Goal: Information Seeking & Learning: Learn about a topic

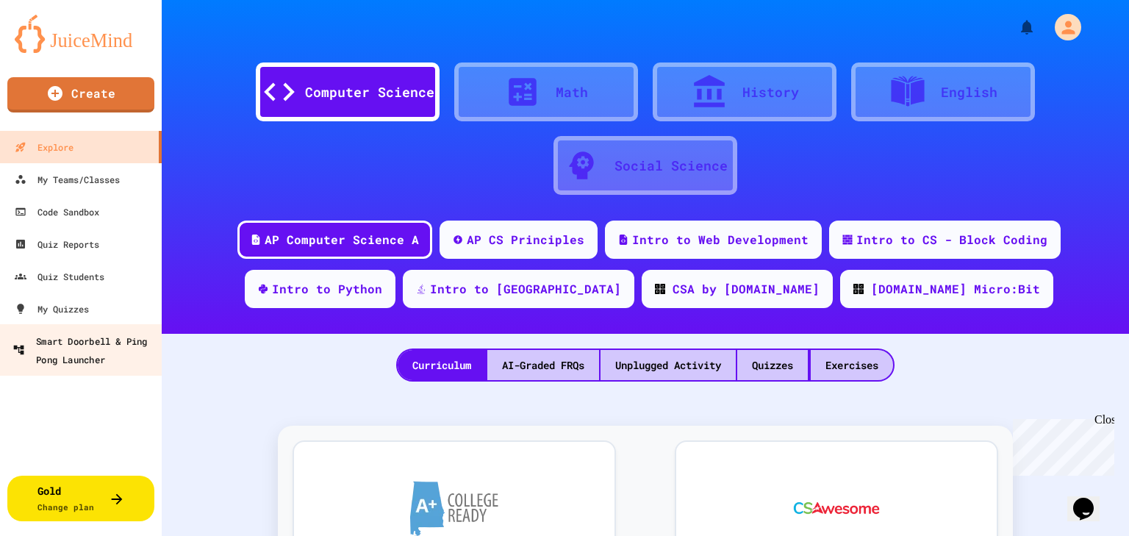
click at [85, 350] on div "Smart Doorbell & Ping Pong Launcher" at bounding box center [86, 350] width 146 height 36
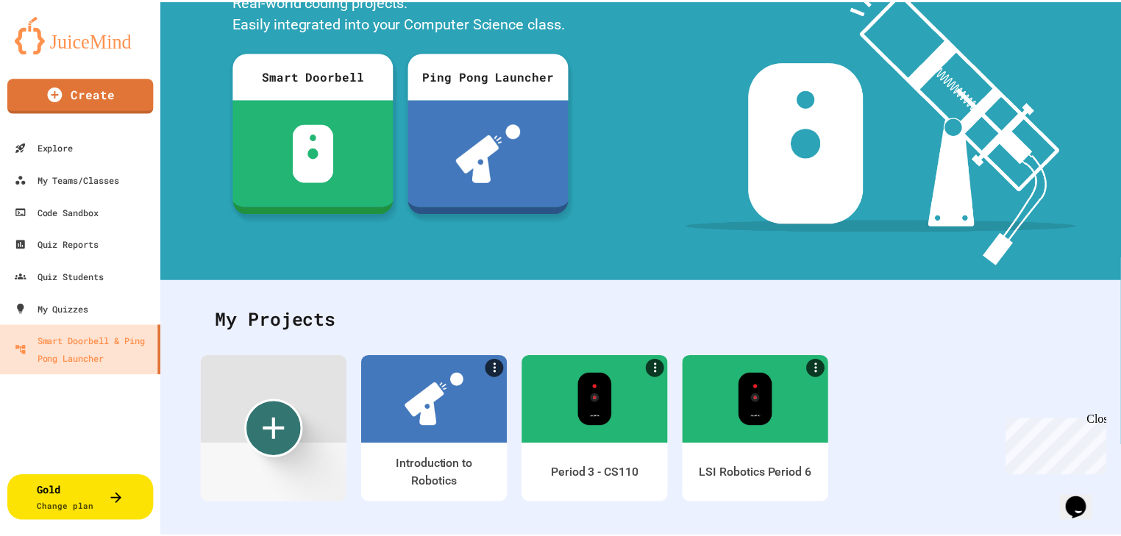
scroll to position [143, 0]
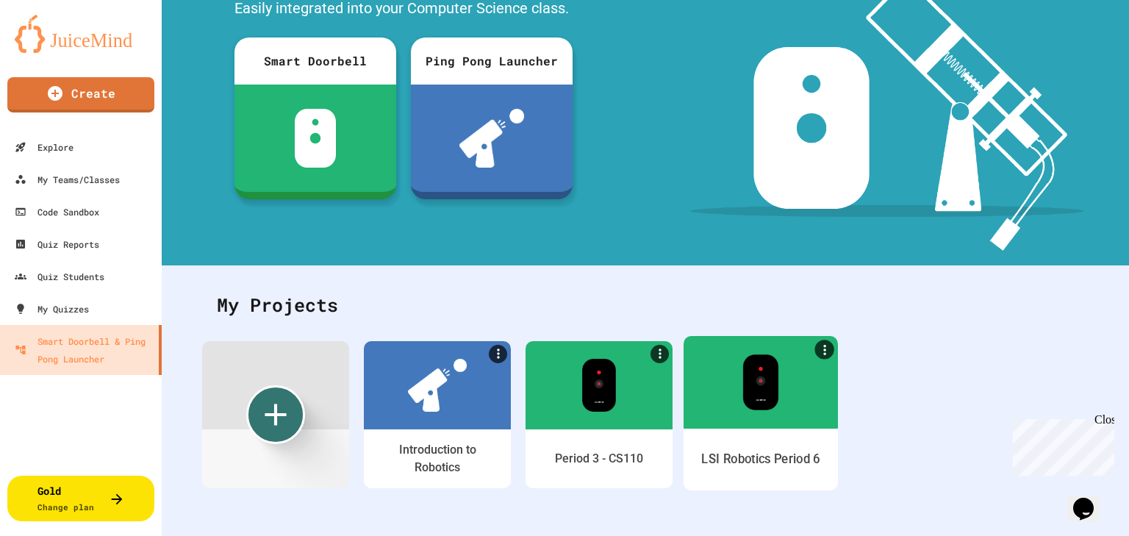
click at [772, 413] on div at bounding box center [761, 382] width 154 height 93
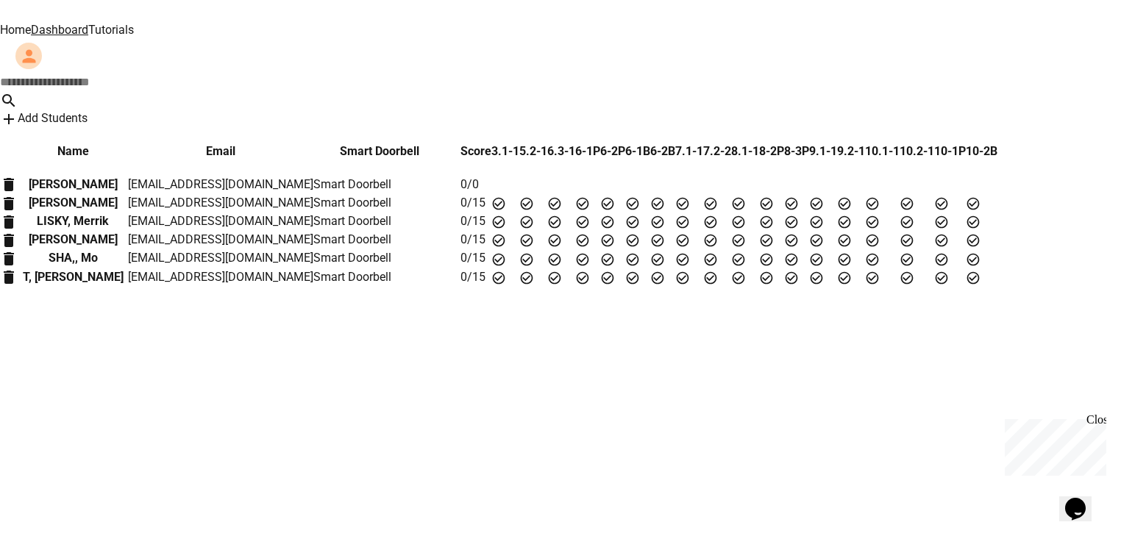
click at [85, 212] on p "[PERSON_NAME]" at bounding box center [73, 203] width 110 height 18
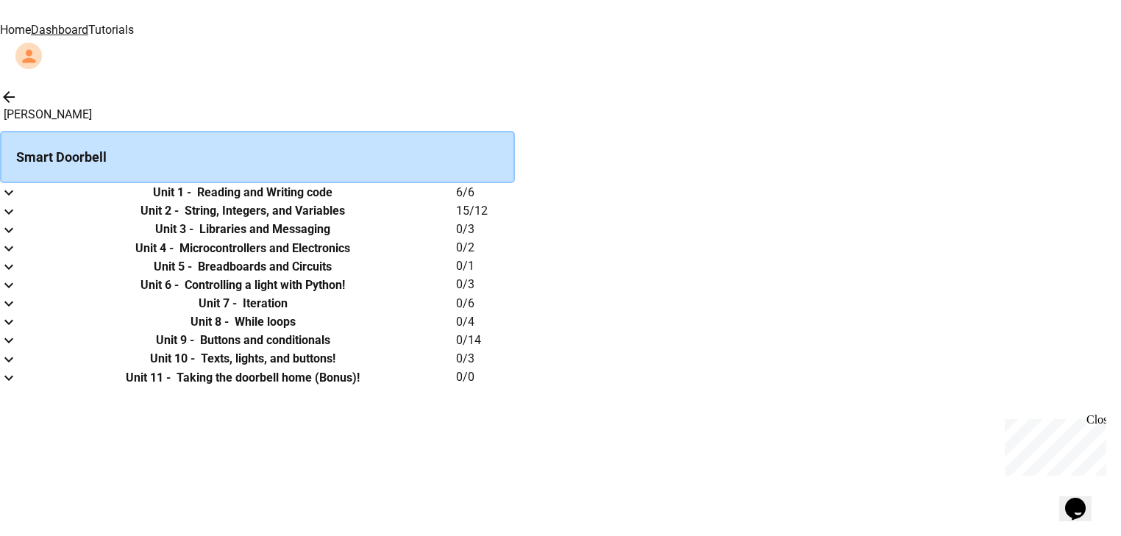
click at [18, 196] on icon "expand row" at bounding box center [9, 193] width 18 height 18
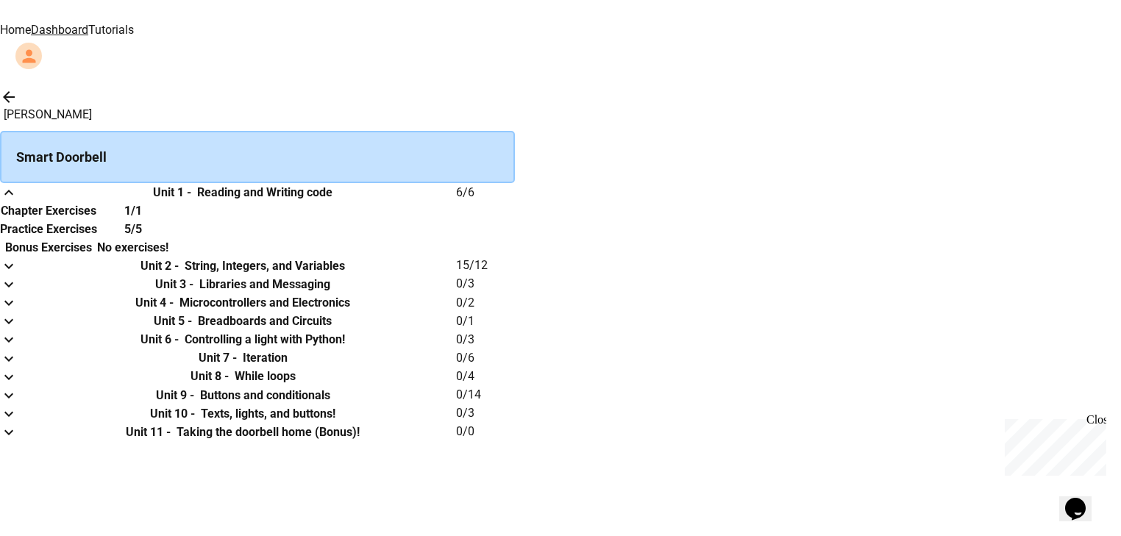
scroll to position [118, 0]
click at [18, 270] on icon "expand row" at bounding box center [9, 266] width 18 height 18
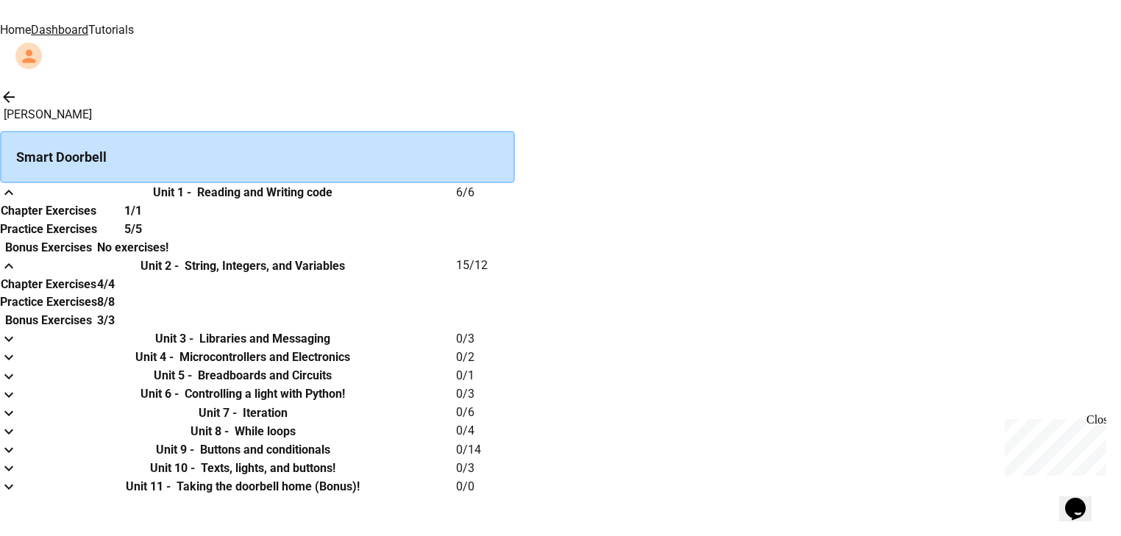
scroll to position [235, 0]
click at [18, 344] on icon "expand row" at bounding box center [9, 339] width 18 height 18
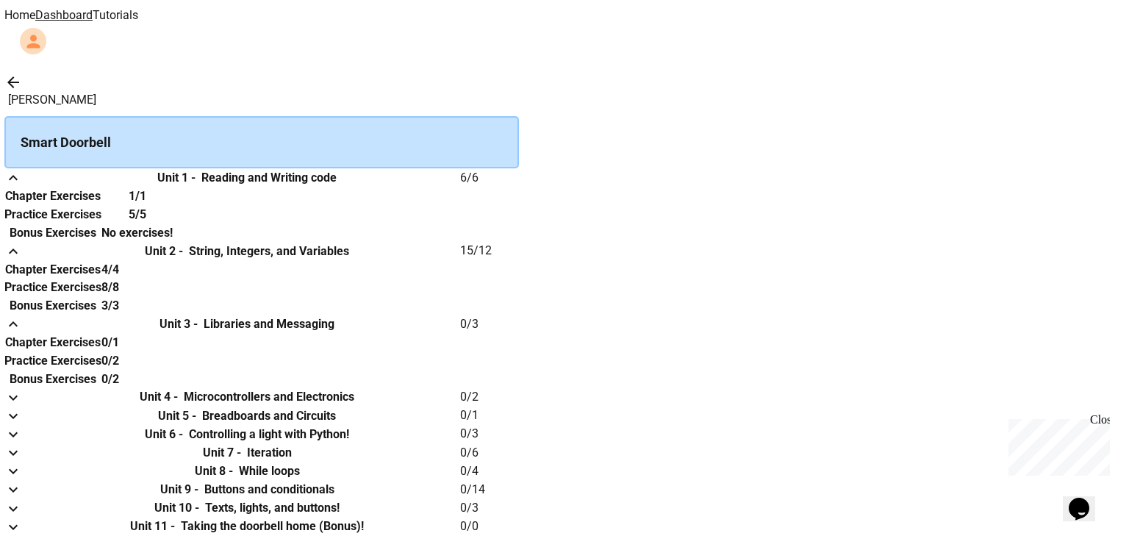
scroll to position [0, 0]
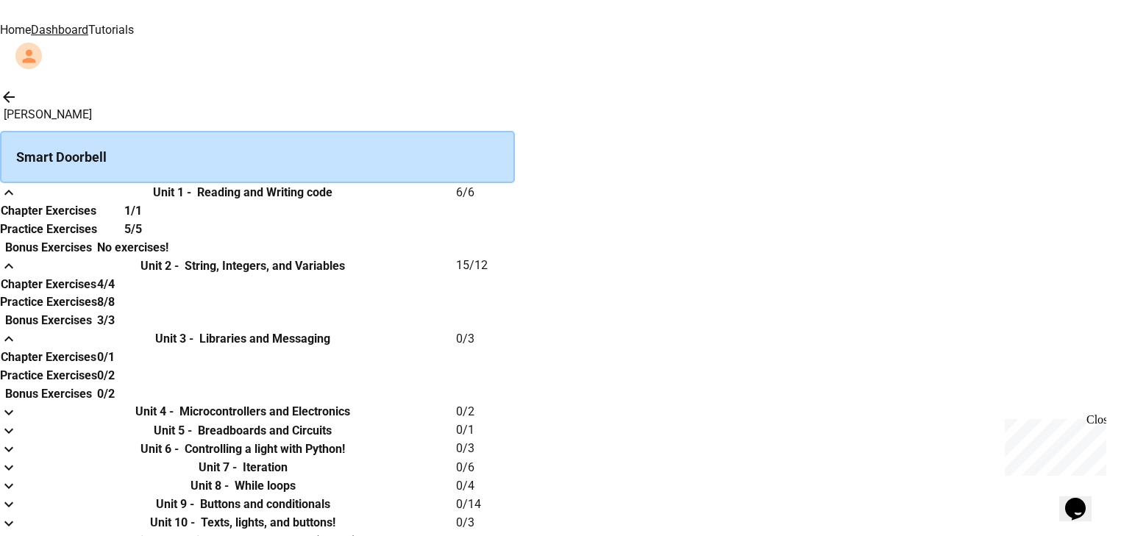
click at [31, 23] on link "Home" at bounding box center [15, 30] width 31 height 14
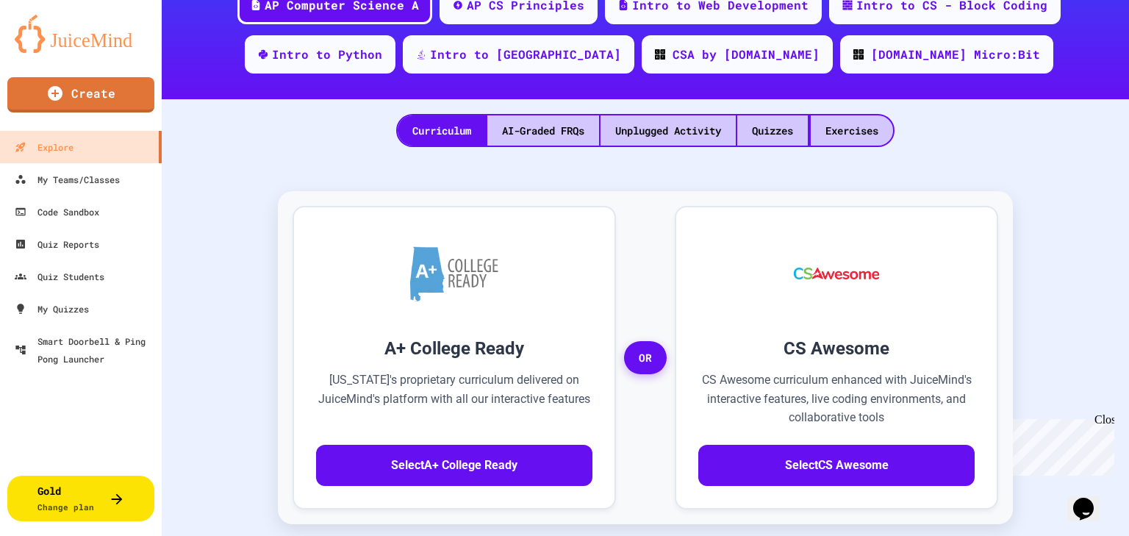
scroll to position [235, 0]
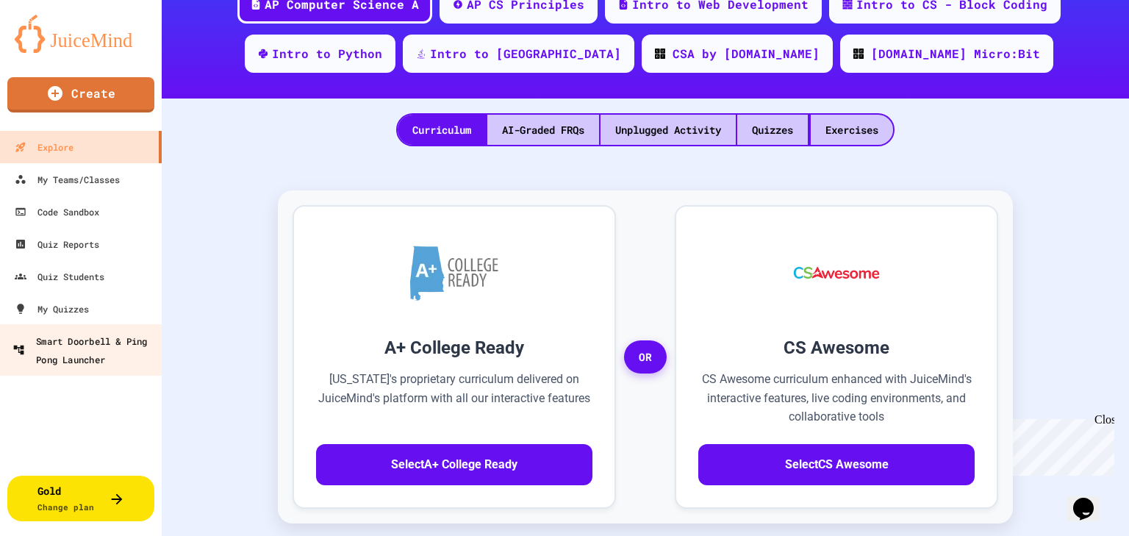
click at [97, 358] on div "Smart Doorbell & Ping Pong Launcher" at bounding box center [86, 350] width 146 height 36
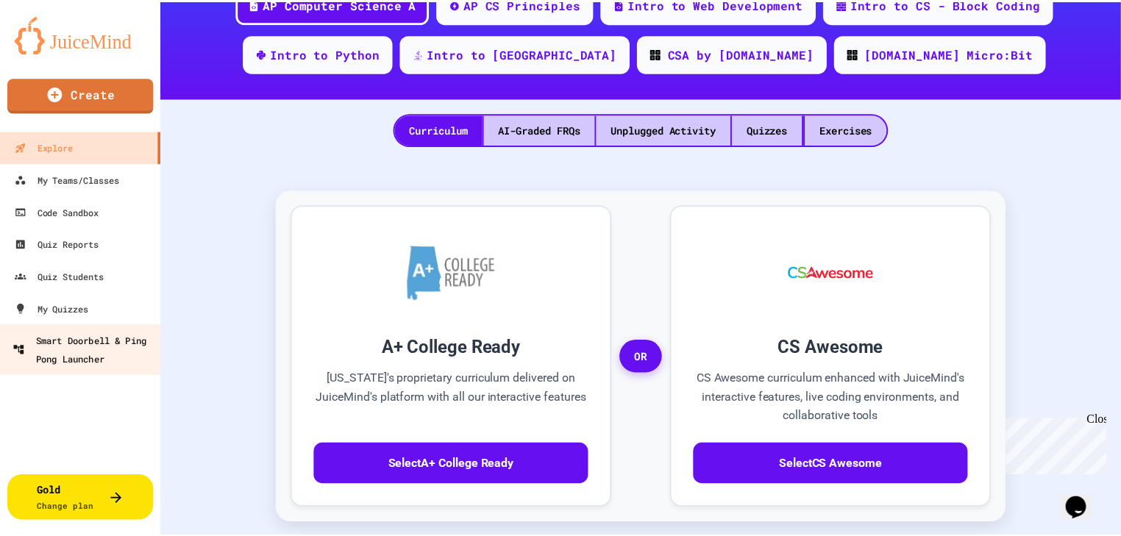
scroll to position [106, 0]
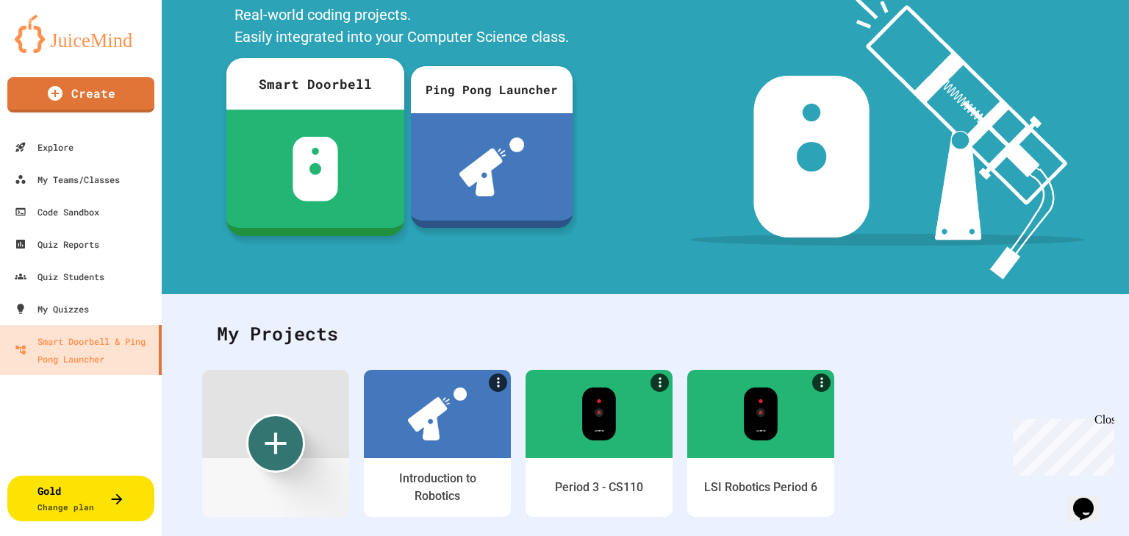
click at [321, 179] on img at bounding box center [316, 169] width 46 height 65
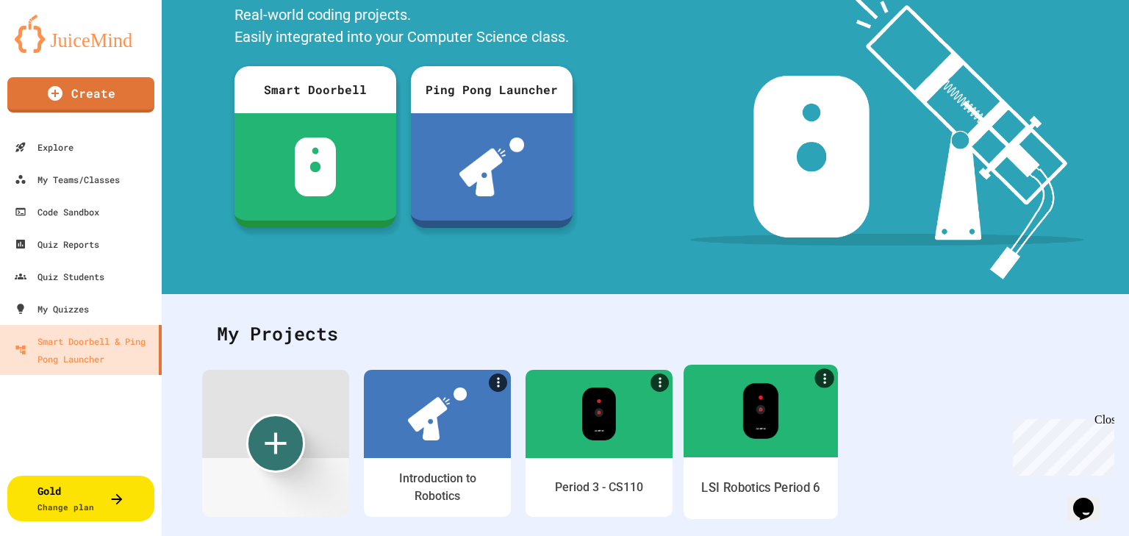
click at [756, 482] on div "LSI Robotics Period 6" at bounding box center [761, 488] width 119 height 18
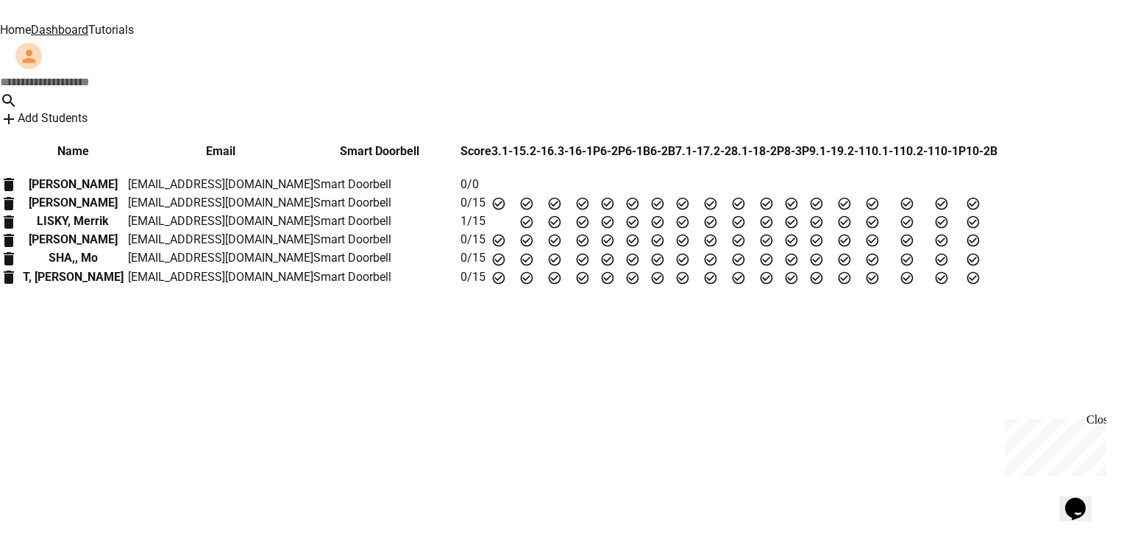
scroll to position [21, 0]
click at [88, 110] on button "Add Students" at bounding box center [44, 119] width 88 height 18
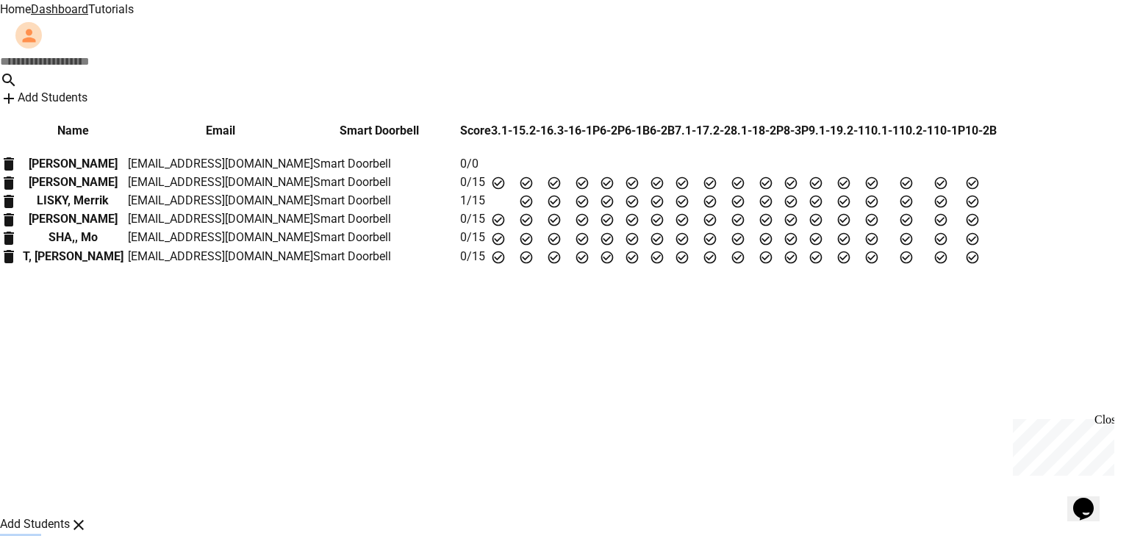
drag, startPoint x: 629, startPoint y: 262, endPoint x: 474, endPoint y: 274, distance: 155.6
click at [474, 534] on h3 "9X21R7" at bounding box center [560, 543] width 1121 height 18
copy h3 "9X21R7"
click at [88, 516] on icon "close" at bounding box center [79, 525] width 18 height 18
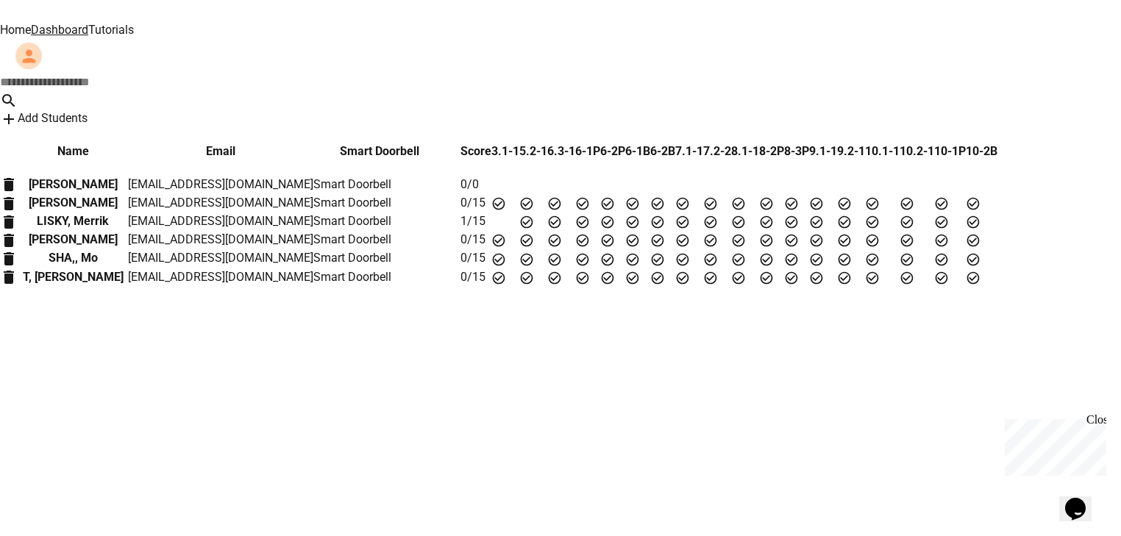
click at [88, 110] on button "Add Students" at bounding box center [44, 119] width 88 height 18
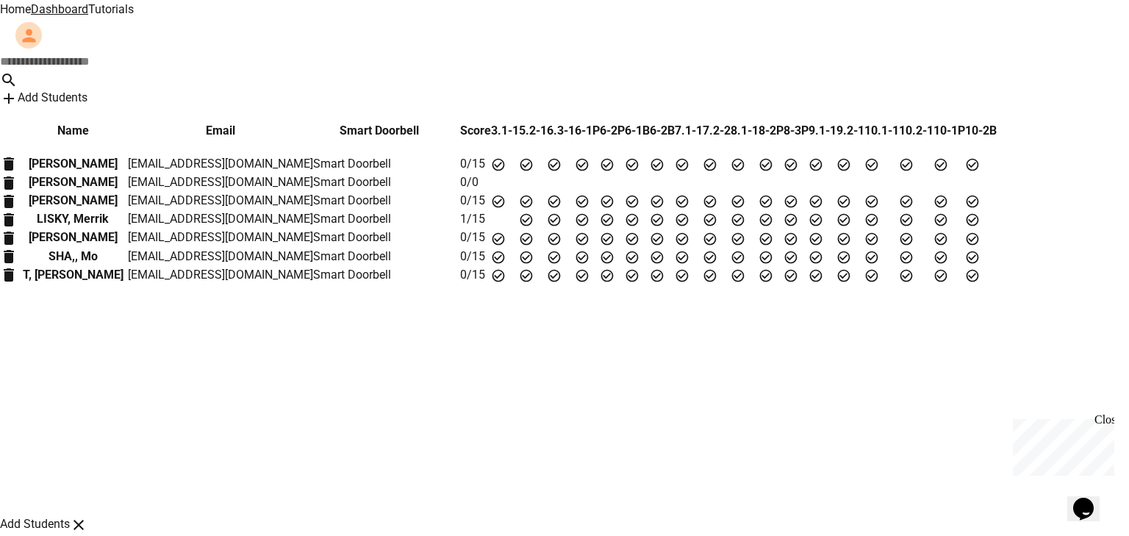
click at [88, 516] on icon "close" at bounding box center [79, 525] width 18 height 18
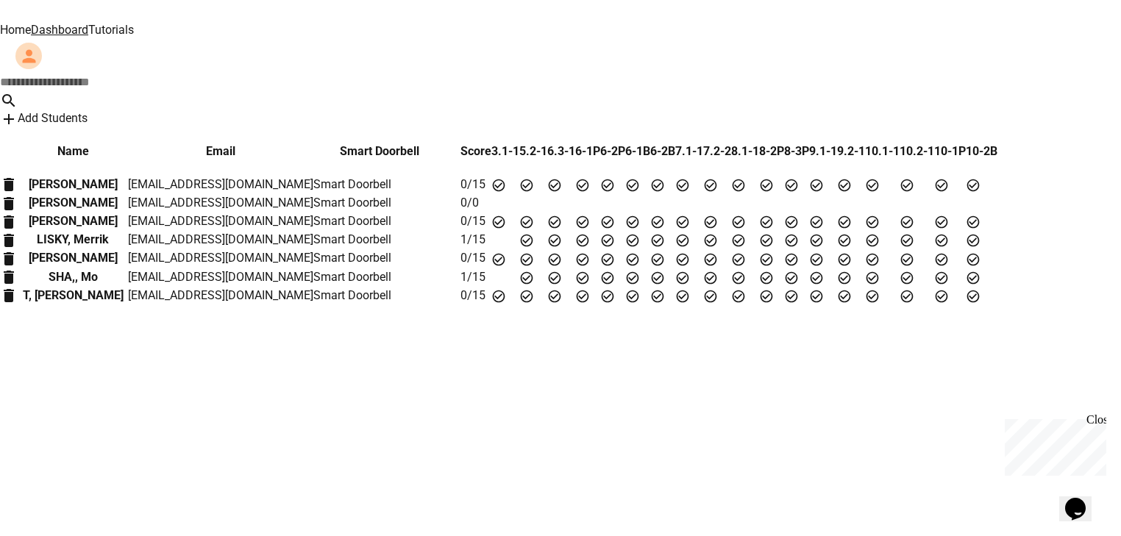
scroll to position [0, 0]
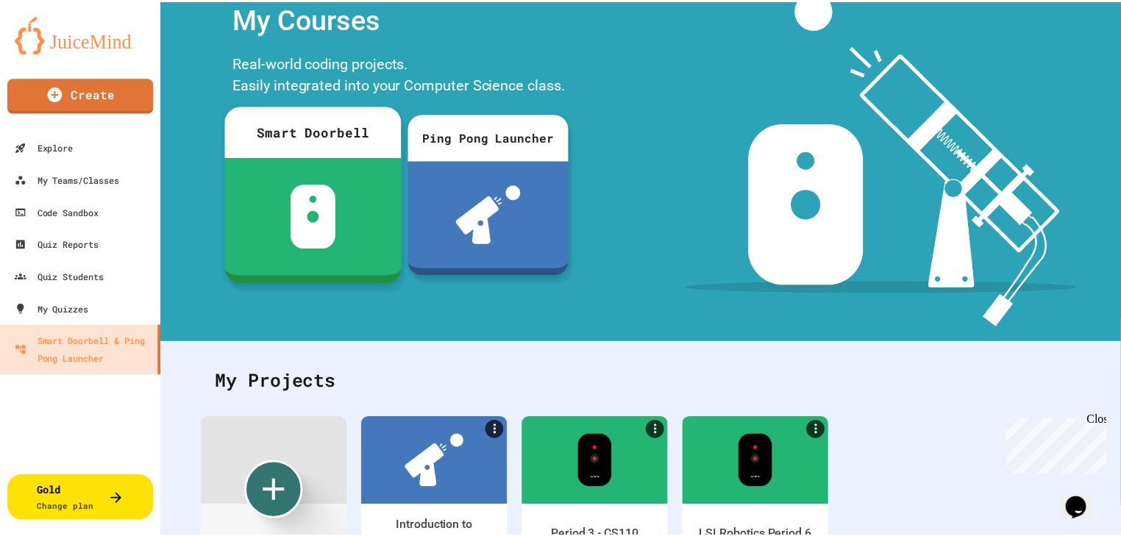
scroll to position [143, 0]
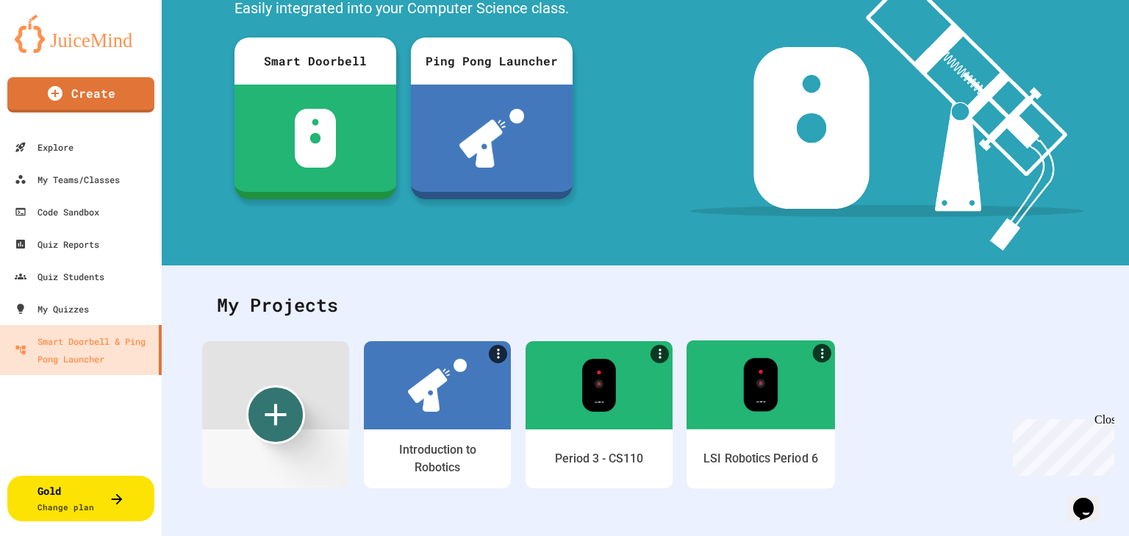
click at [696, 353] on div at bounding box center [761, 384] width 149 height 89
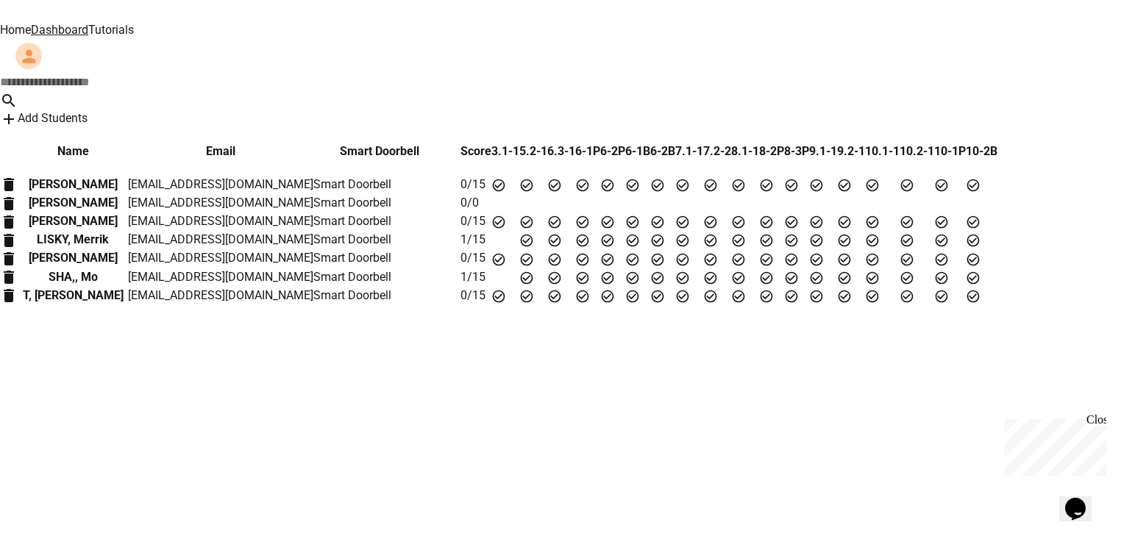
click at [134, 23] on link "Tutorials" at bounding box center [111, 30] width 46 height 14
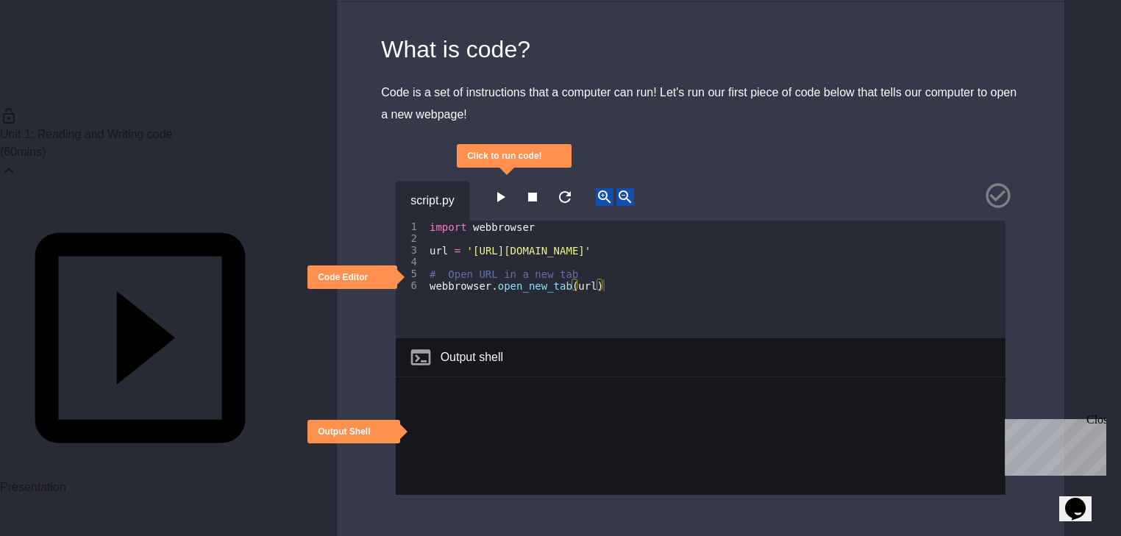
scroll to position [176, 0]
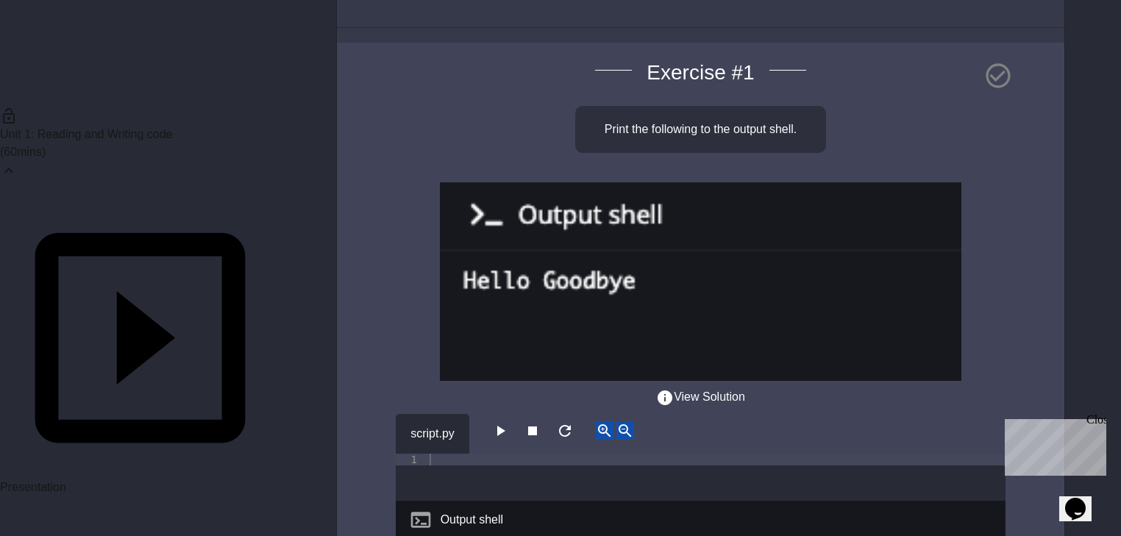
scroll to position [176, 0]
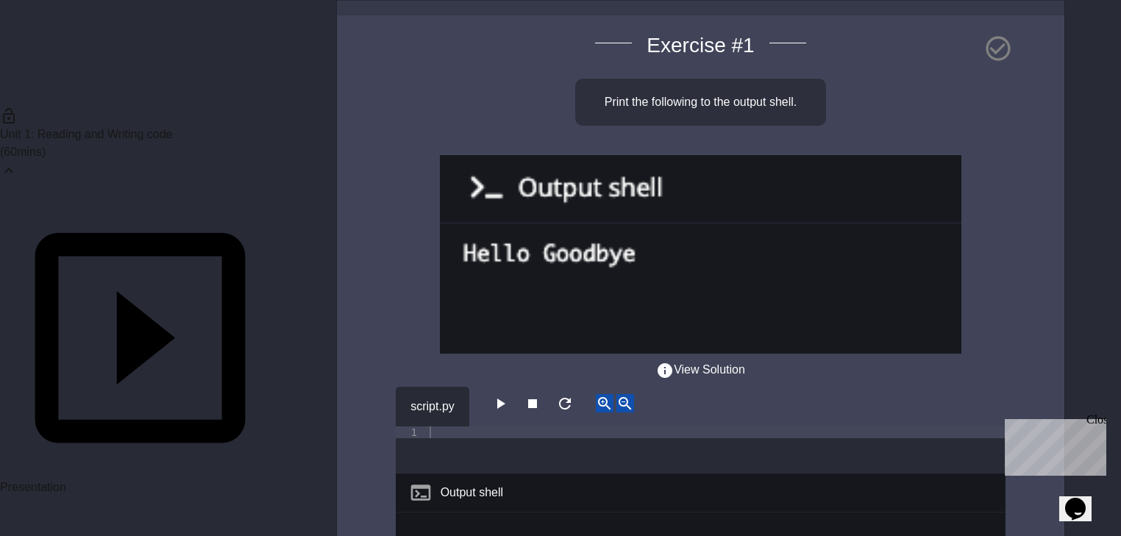
click at [520, 474] on div "Output shell" at bounding box center [701, 493] width 610 height 39
click at [471, 484] on div "Output shell" at bounding box center [471, 493] width 63 height 18
click at [463, 484] on div "Output shell" at bounding box center [471, 493] width 63 height 18
click at [446, 484] on div "Output shell" at bounding box center [471, 493] width 63 height 18
click at [571, 474] on div "Output shell" at bounding box center [701, 493] width 610 height 39
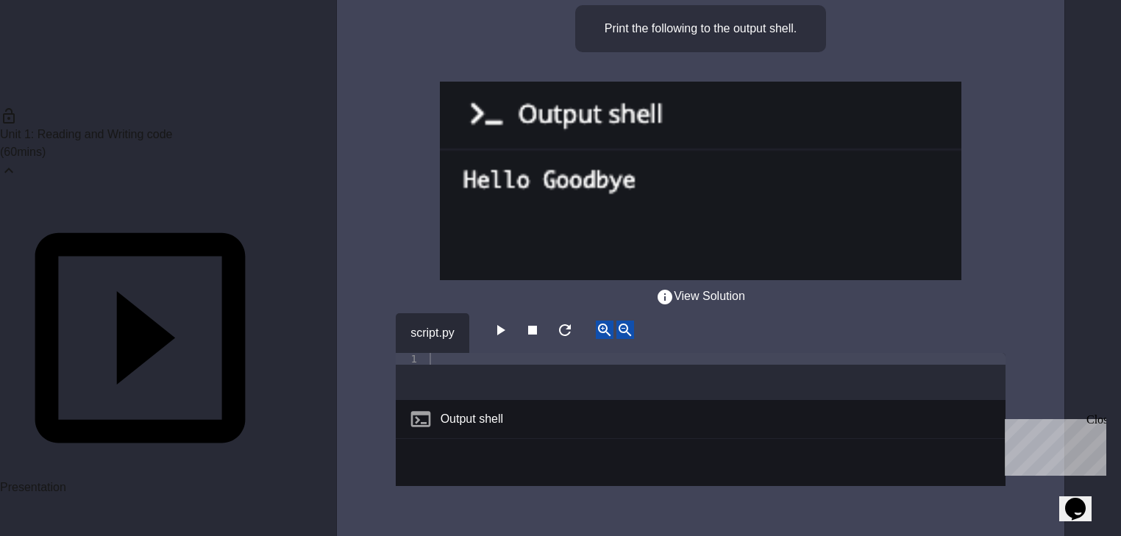
scroll to position [294, 0]
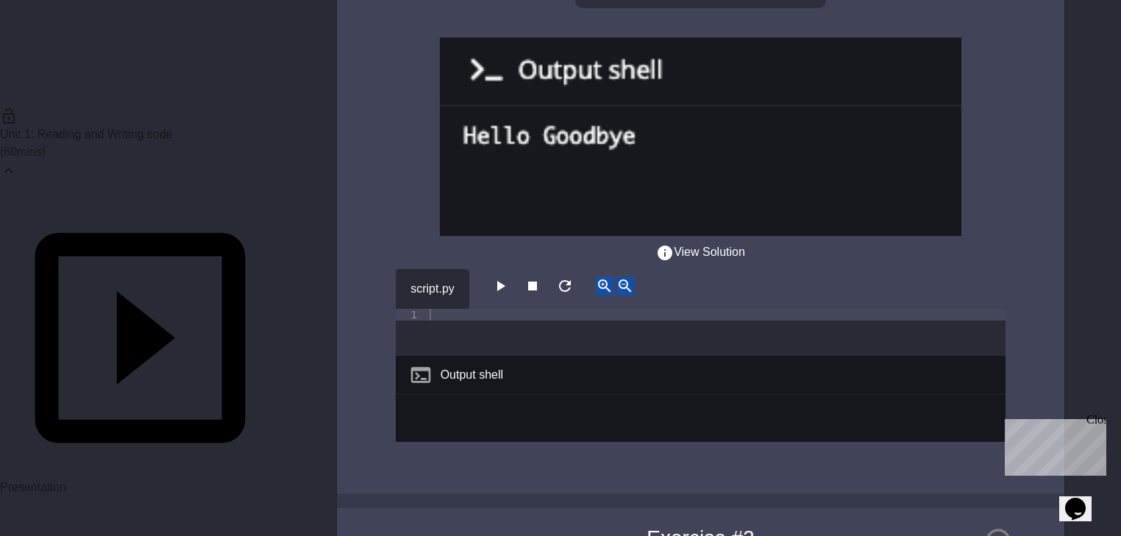
click at [493, 366] on div "Output shell" at bounding box center [471, 375] width 63 height 18
drag, startPoint x: 512, startPoint y: 326, endPoint x: 443, endPoint y: 318, distance: 69.0
click at [443, 356] on div "Output shell" at bounding box center [701, 375] width 610 height 39
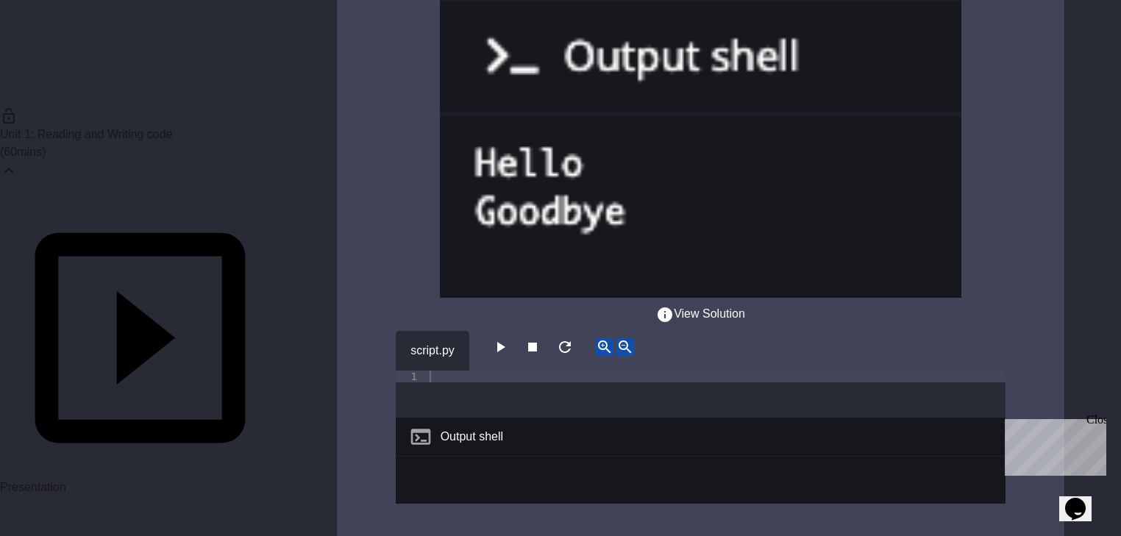
click at [529, 418] on div "Output shell" at bounding box center [701, 437] width 610 height 39
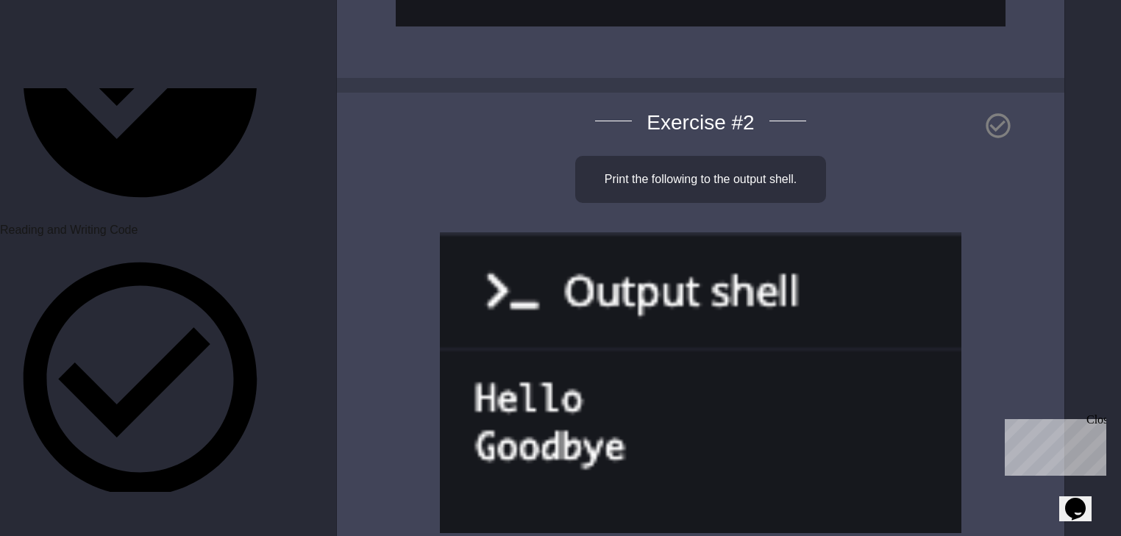
scroll to position [0, 0]
